Goal: Transaction & Acquisition: Purchase product/service

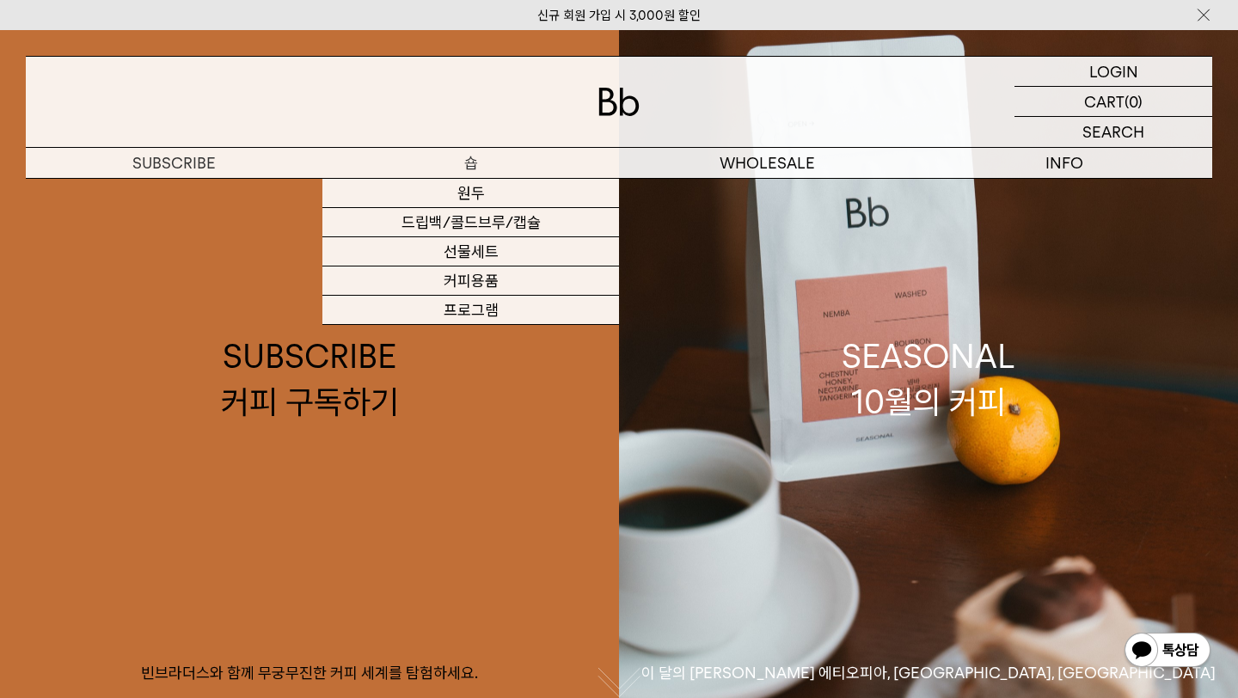
click at [497, 165] on p "숍" at bounding box center [470, 163] width 297 height 30
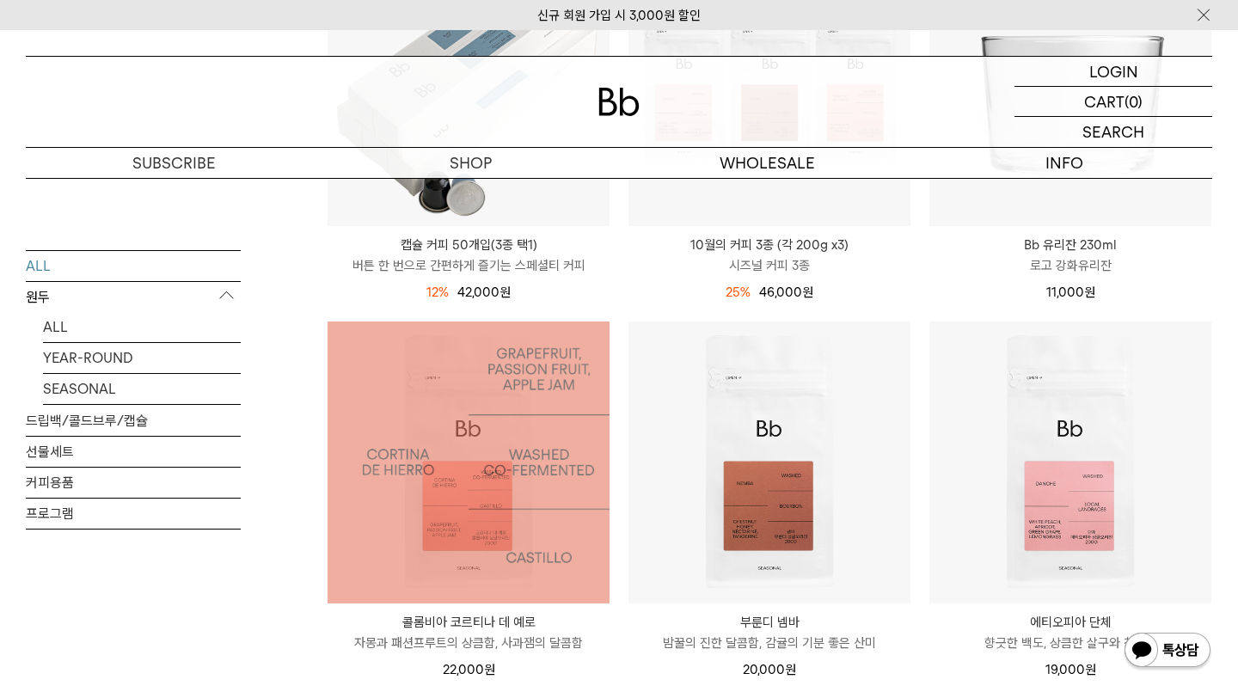
scroll to position [851, 0]
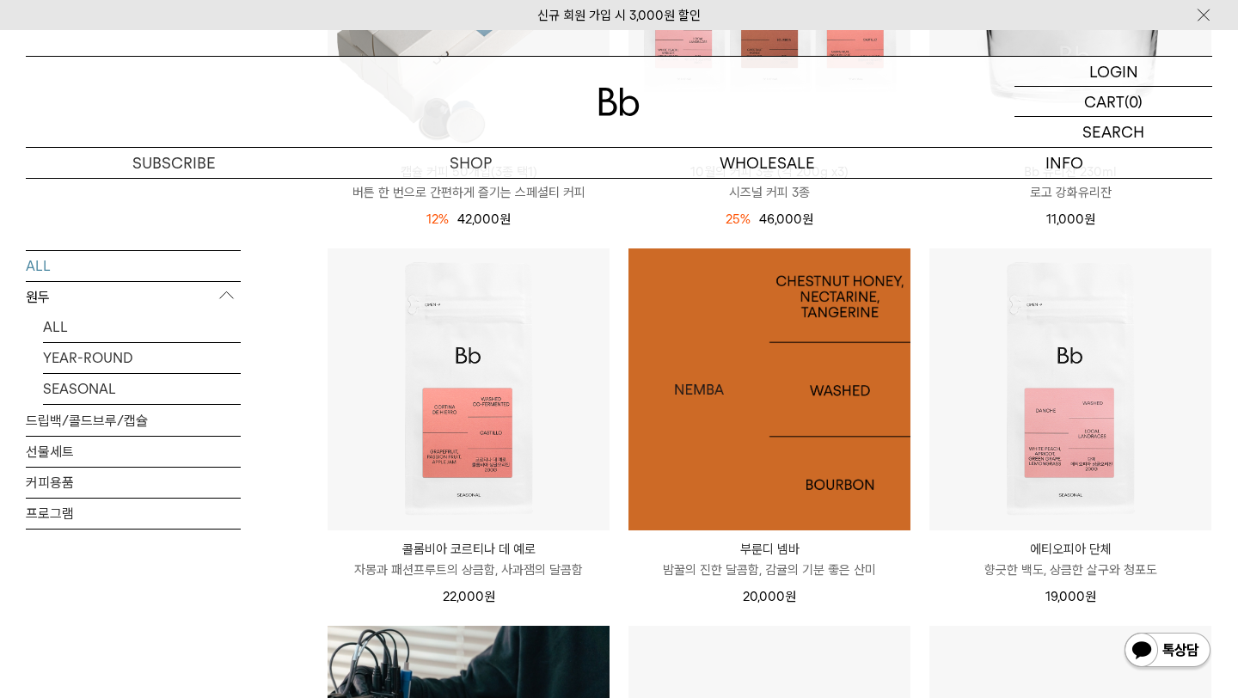
click at [778, 379] on img at bounding box center [769, 389] width 282 height 282
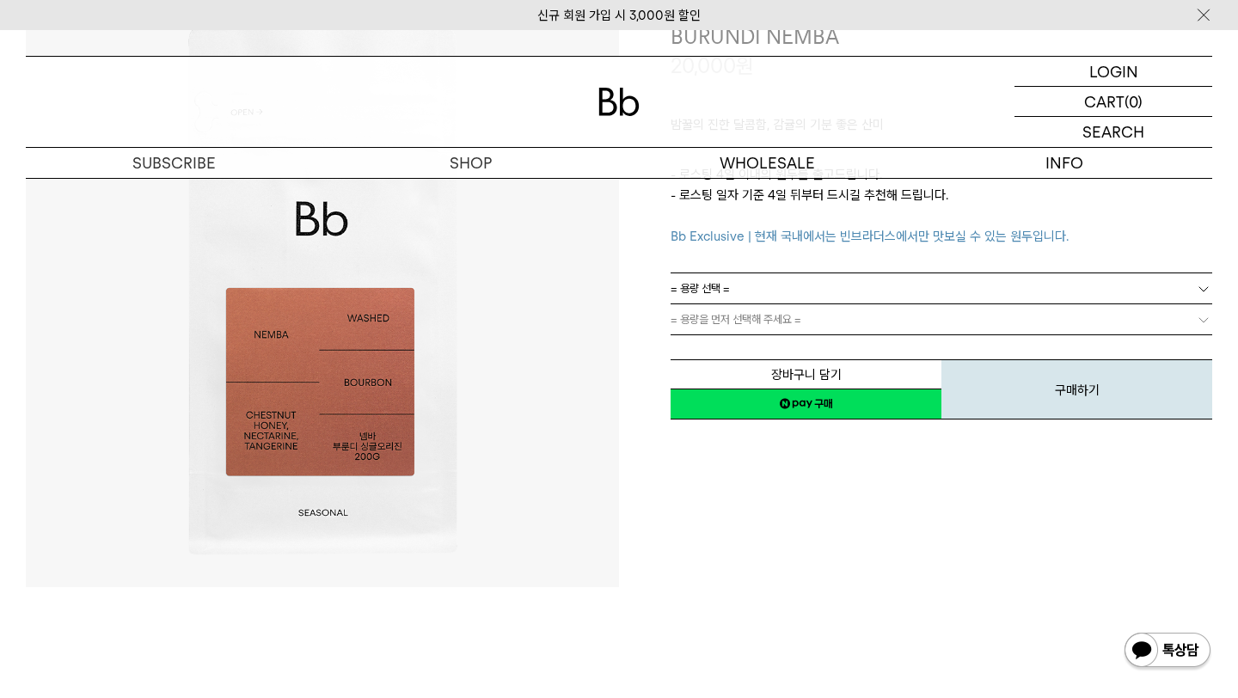
scroll to position [227, 0]
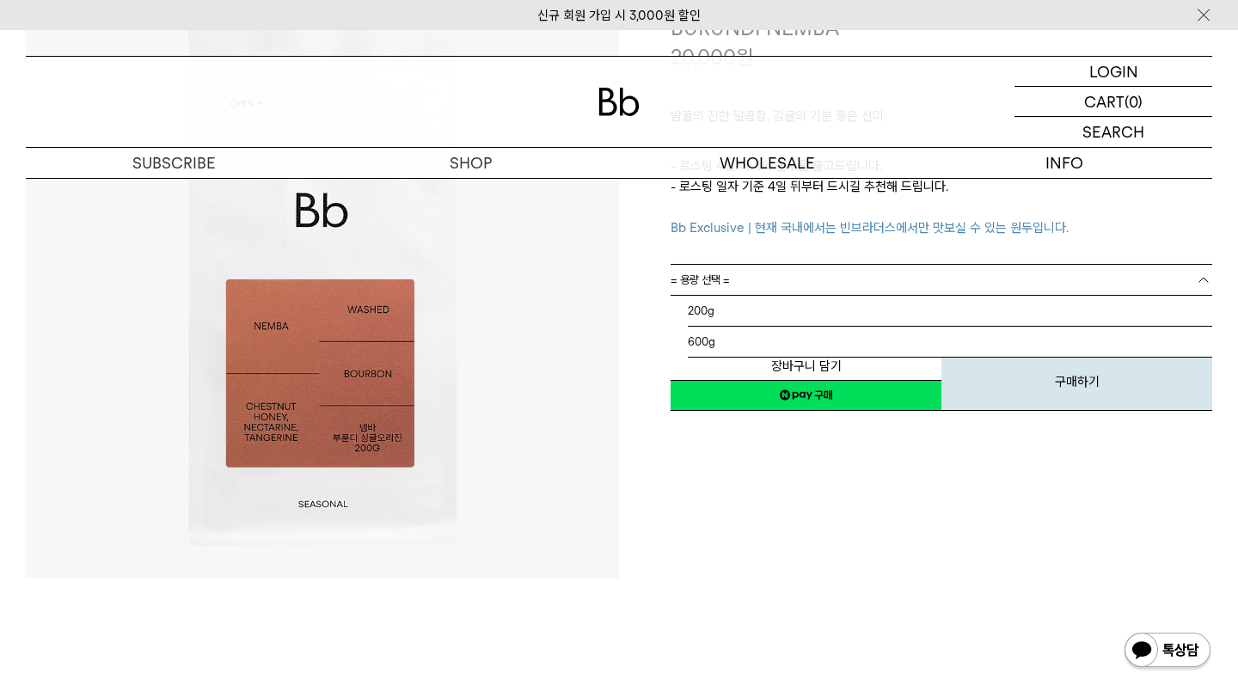
click at [738, 284] on link "= 용량 선택 =" at bounding box center [942, 280] width 542 height 30
click at [713, 331] on li "600g" at bounding box center [950, 342] width 524 height 31
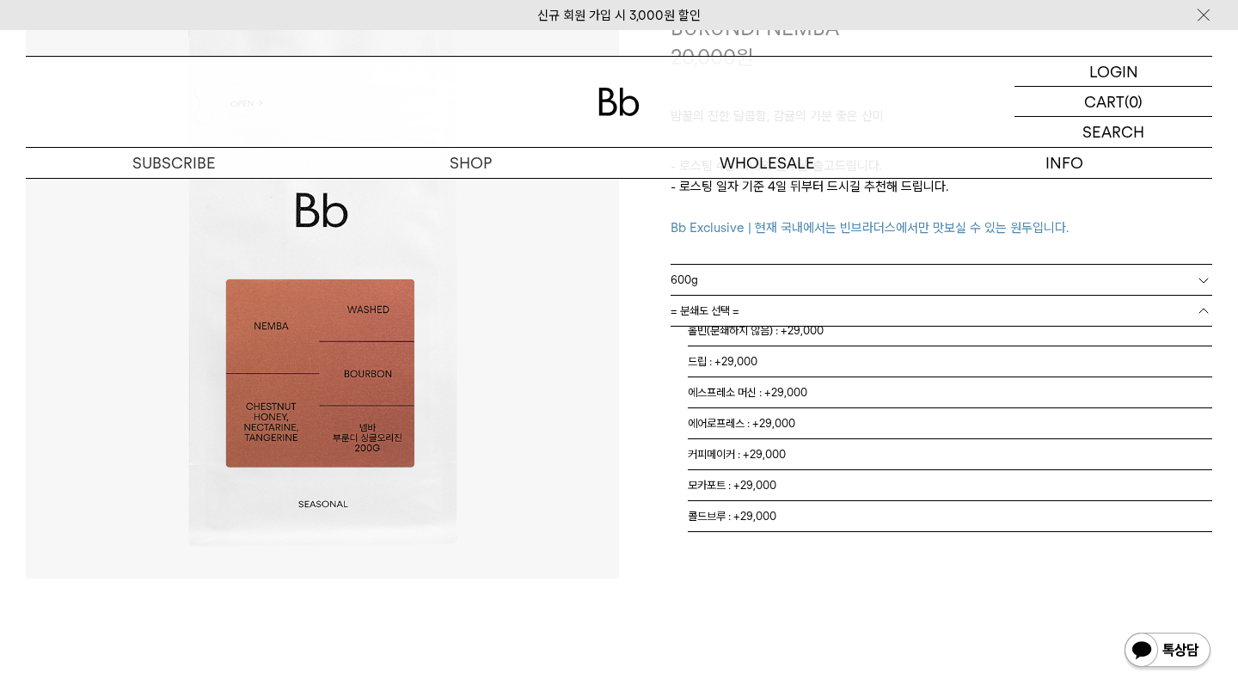
click at [730, 310] on span "= 분쇄도 선택 =" at bounding box center [705, 311] width 69 height 30
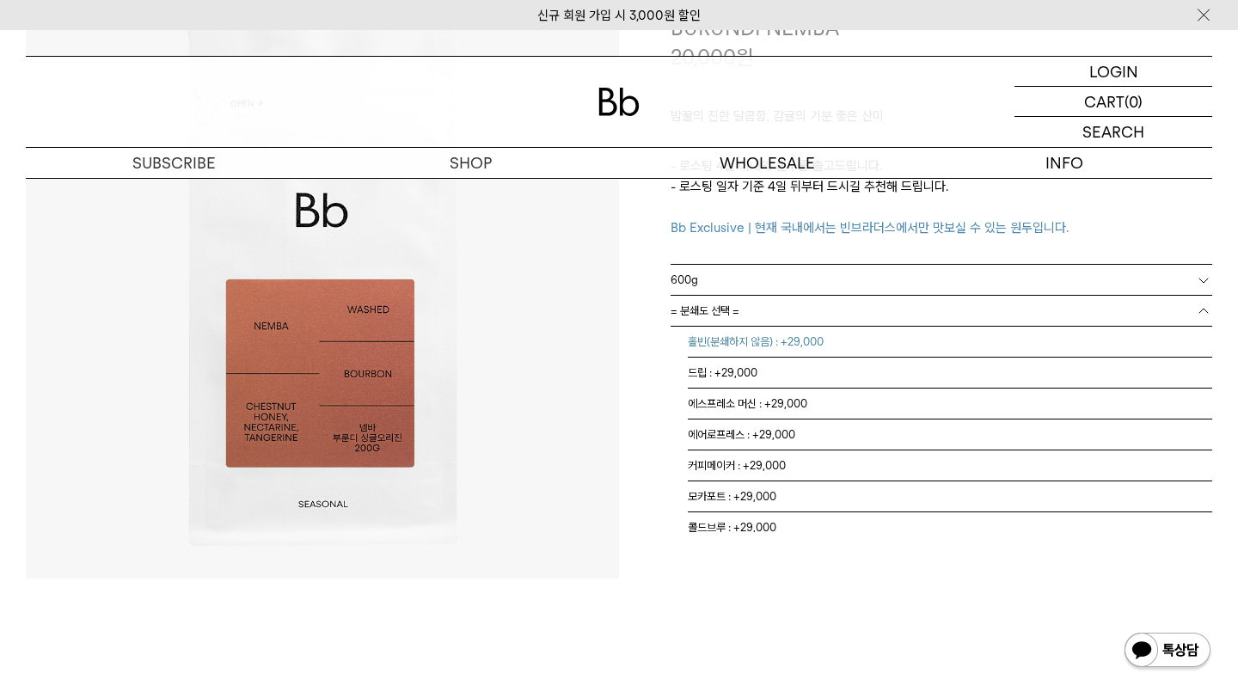
click at [729, 338] on li "홀빈(분쇄하지 않음) : +29,000" at bounding box center [950, 342] width 524 height 31
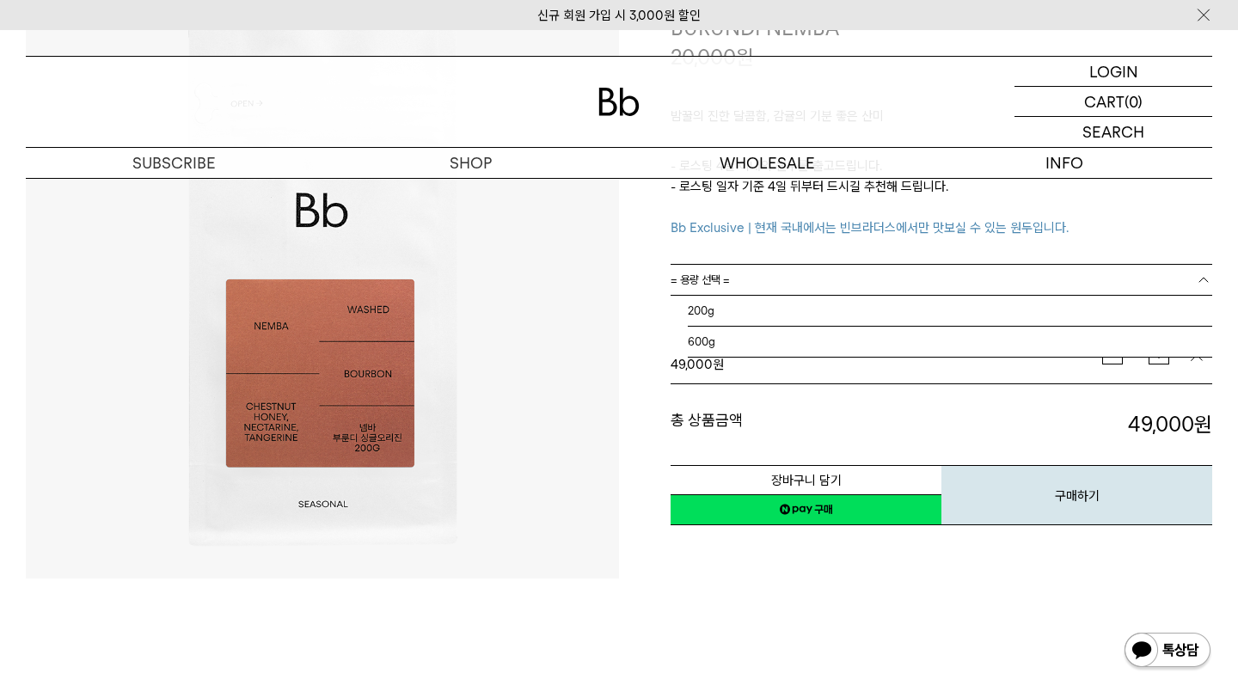
click at [781, 283] on link "= 용량 선택 =" at bounding box center [942, 280] width 542 height 30
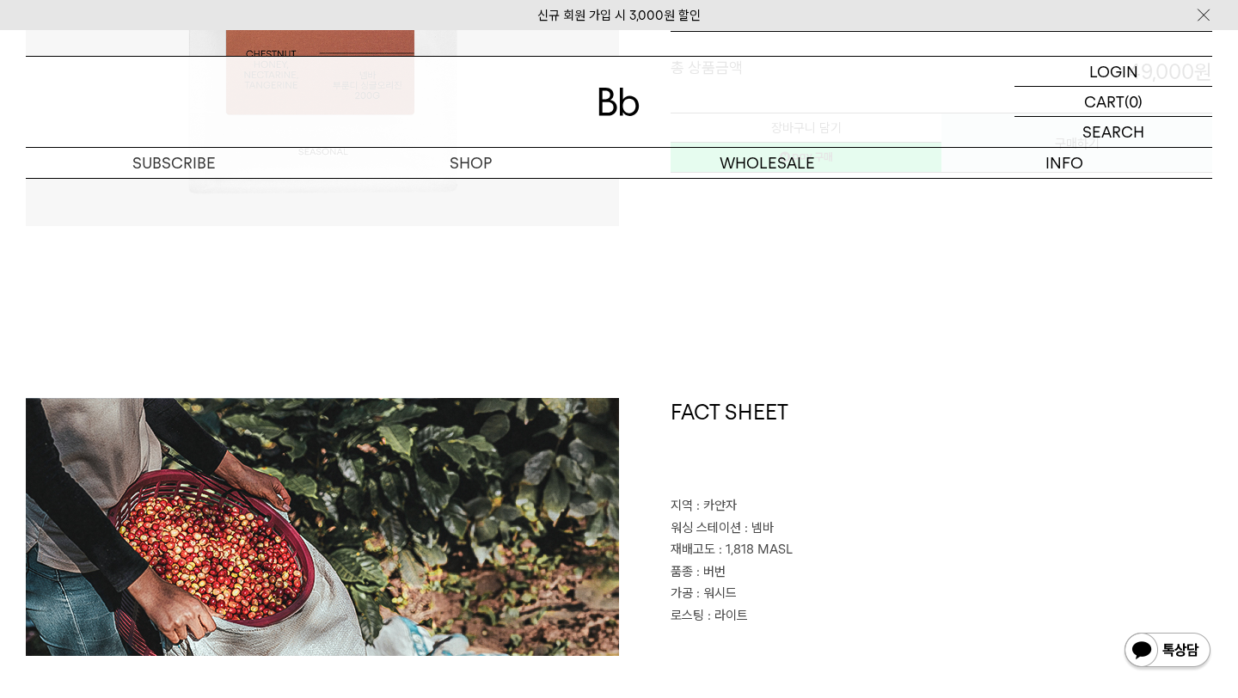
scroll to position [770, 0]
